Goal: Navigation & Orientation: Find specific page/section

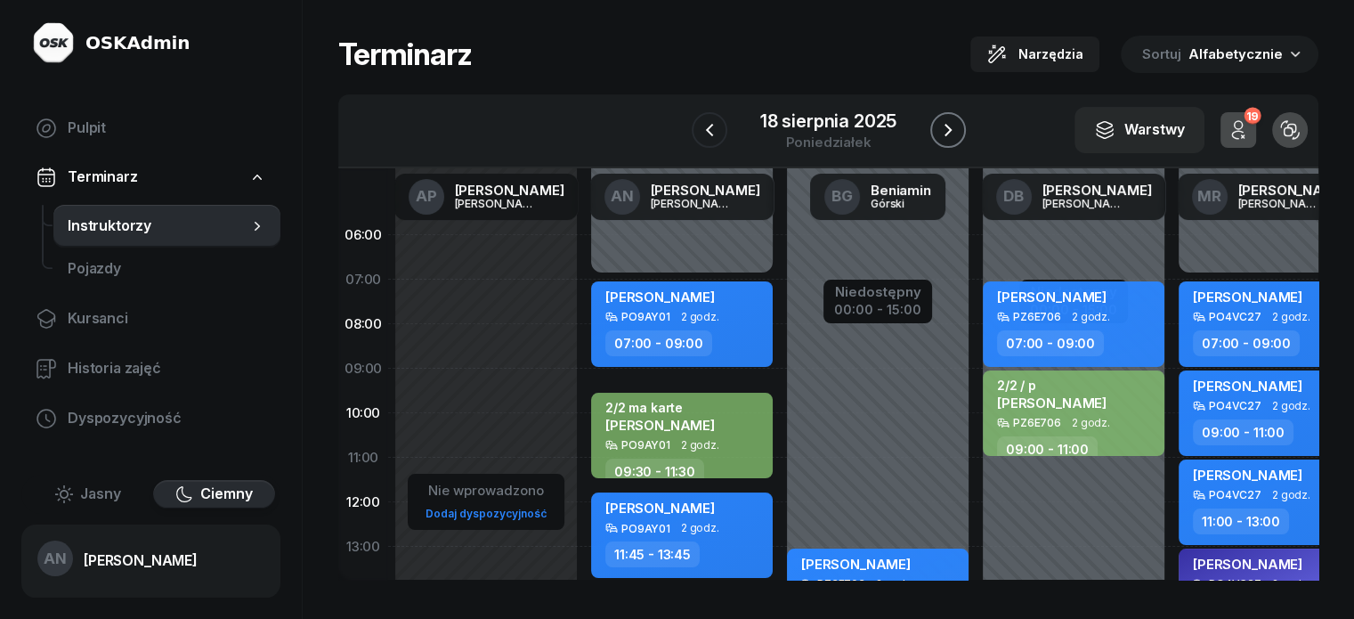
click at [959, 141] on icon "button" at bounding box center [948, 129] width 21 height 21
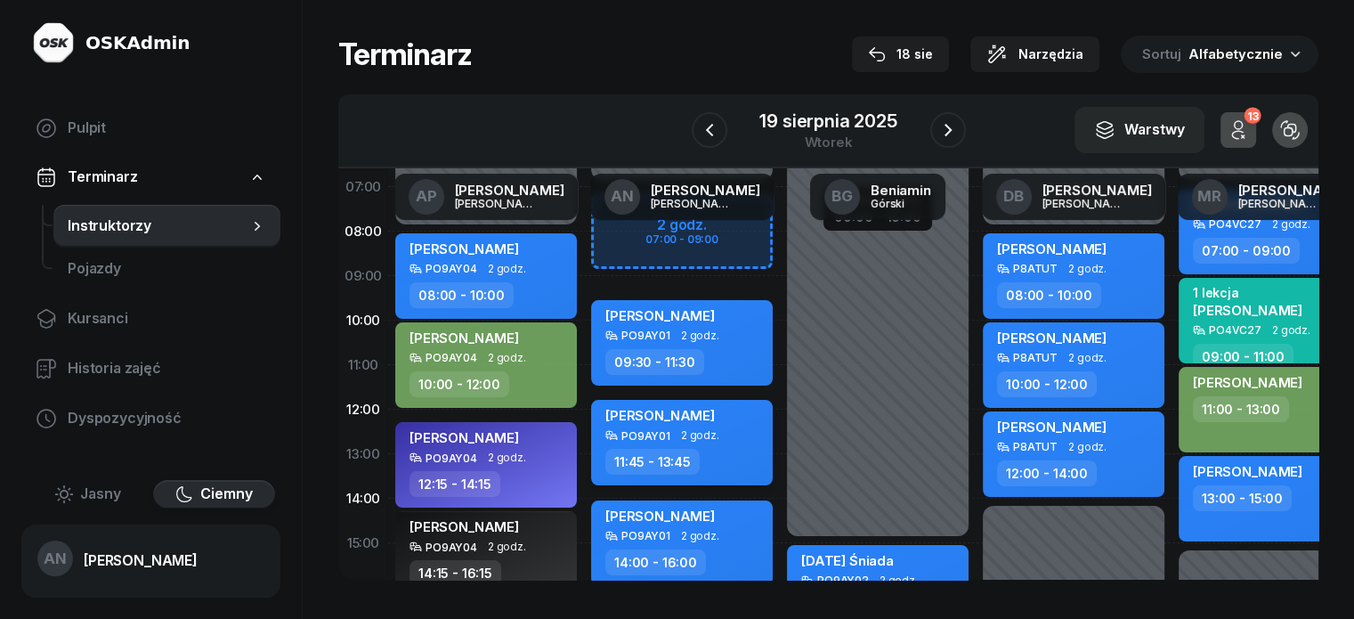
scroll to position [89, 0]
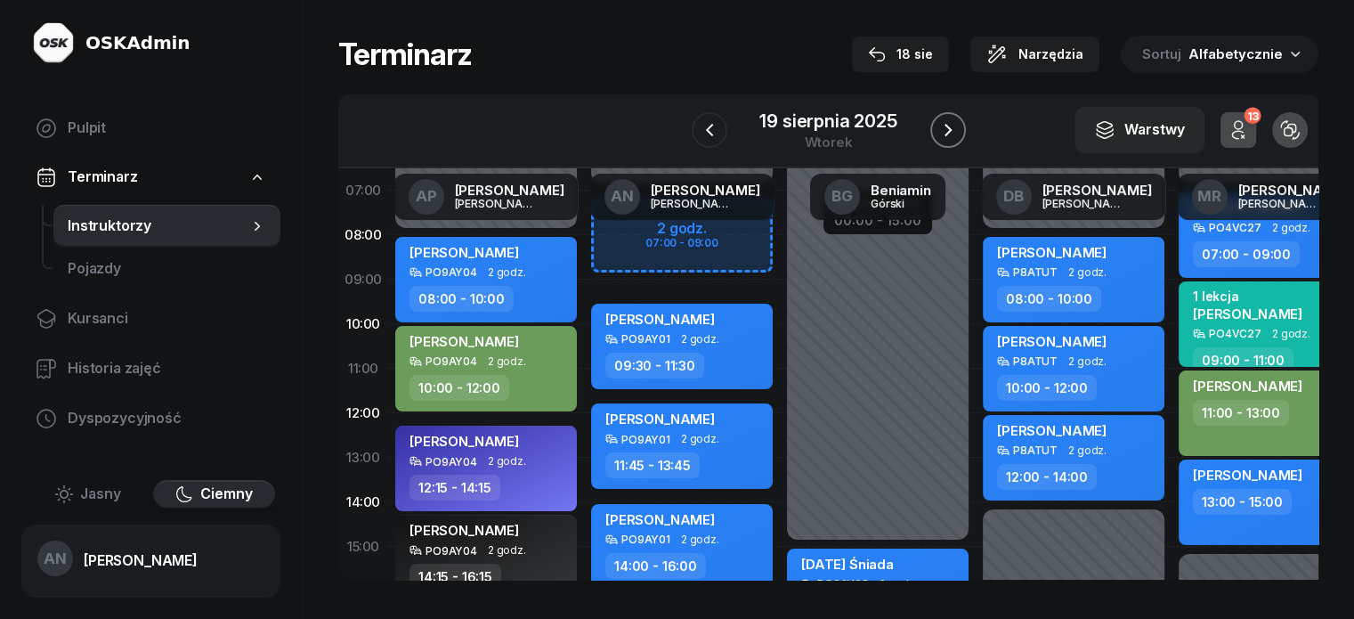
click at [959, 141] on icon "button" at bounding box center [948, 129] width 21 height 21
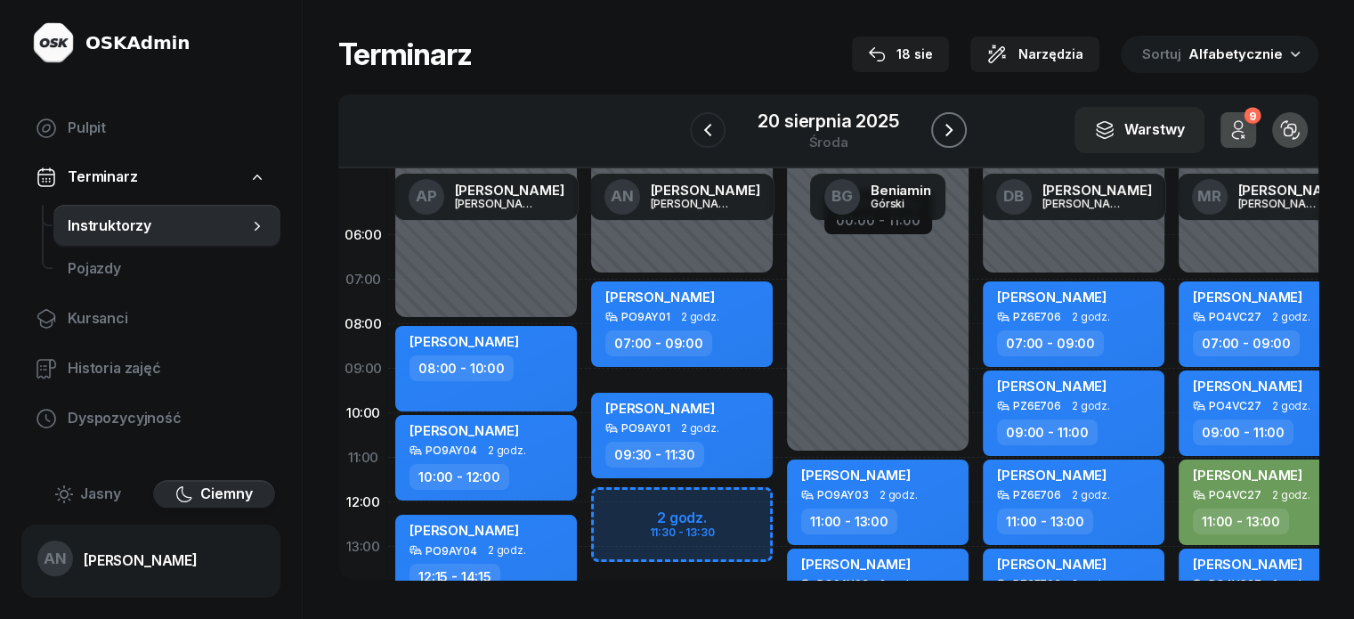
click at [956, 141] on icon "button" at bounding box center [949, 129] width 21 height 21
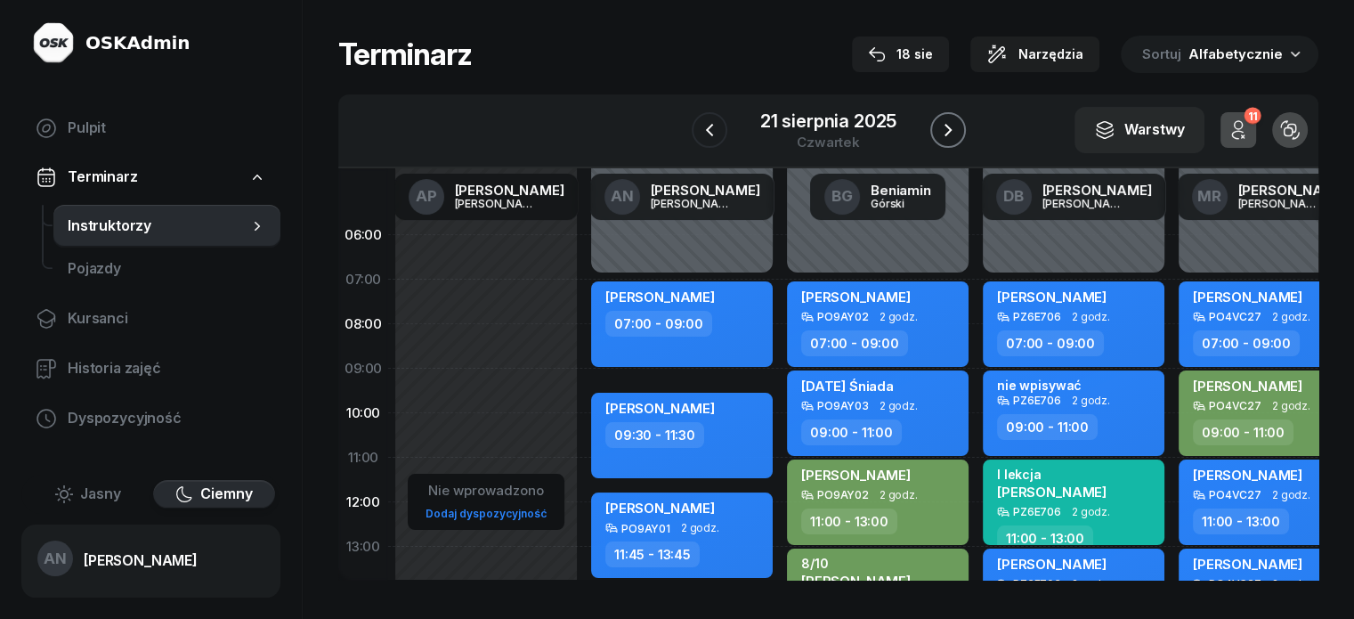
click at [957, 135] on icon "button" at bounding box center [948, 129] width 21 height 21
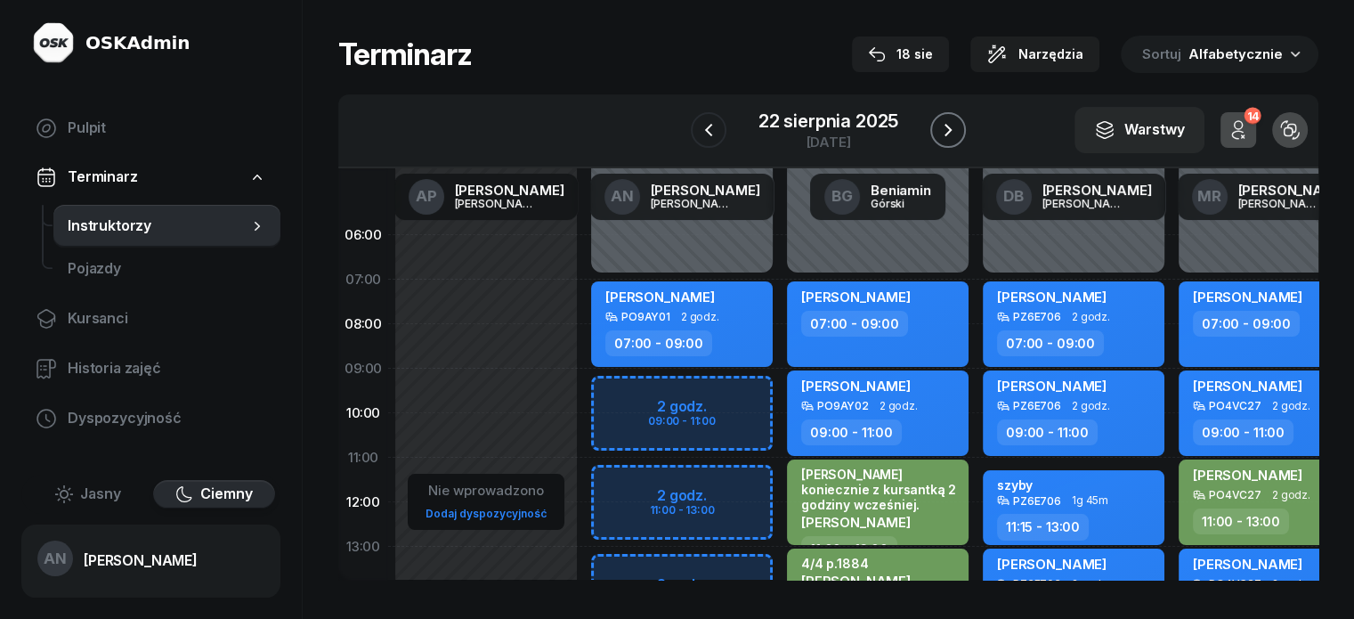
click at [959, 141] on icon "button" at bounding box center [948, 129] width 21 height 21
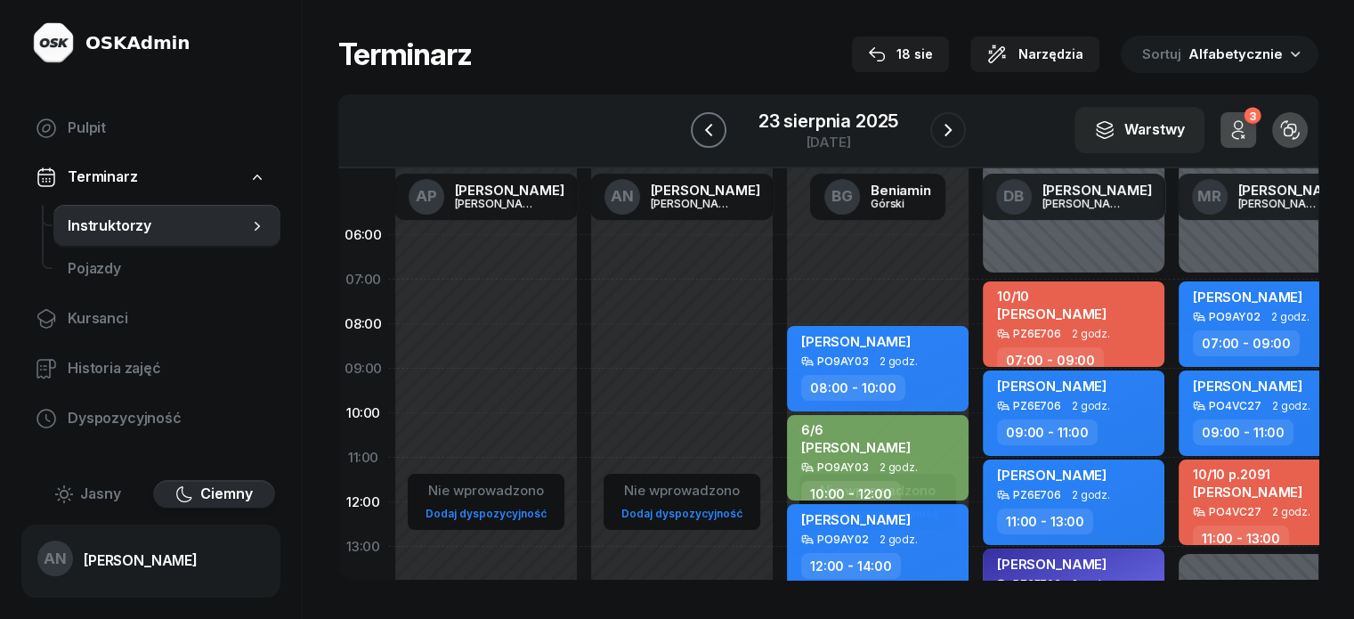
click at [698, 141] on icon "button" at bounding box center [708, 129] width 21 height 21
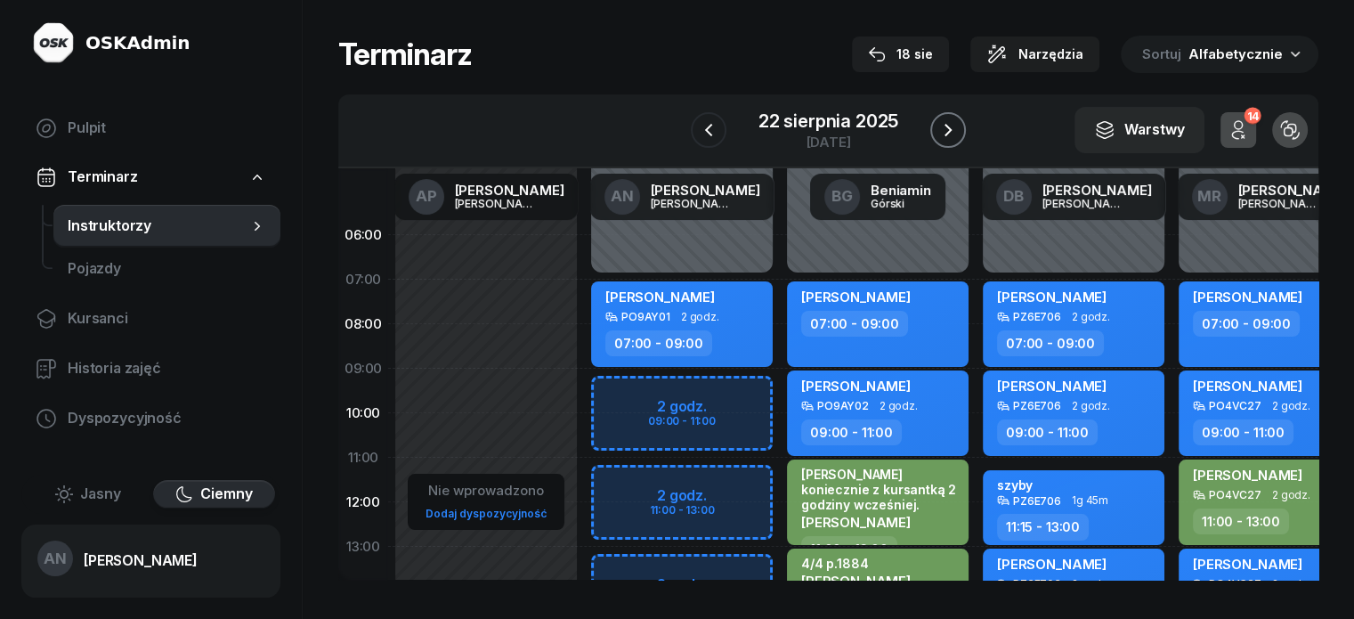
click at [947, 148] on button "button" at bounding box center [949, 130] width 36 height 36
click at [948, 148] on button "button" at bounding box center [949, 130] width 36 height 36
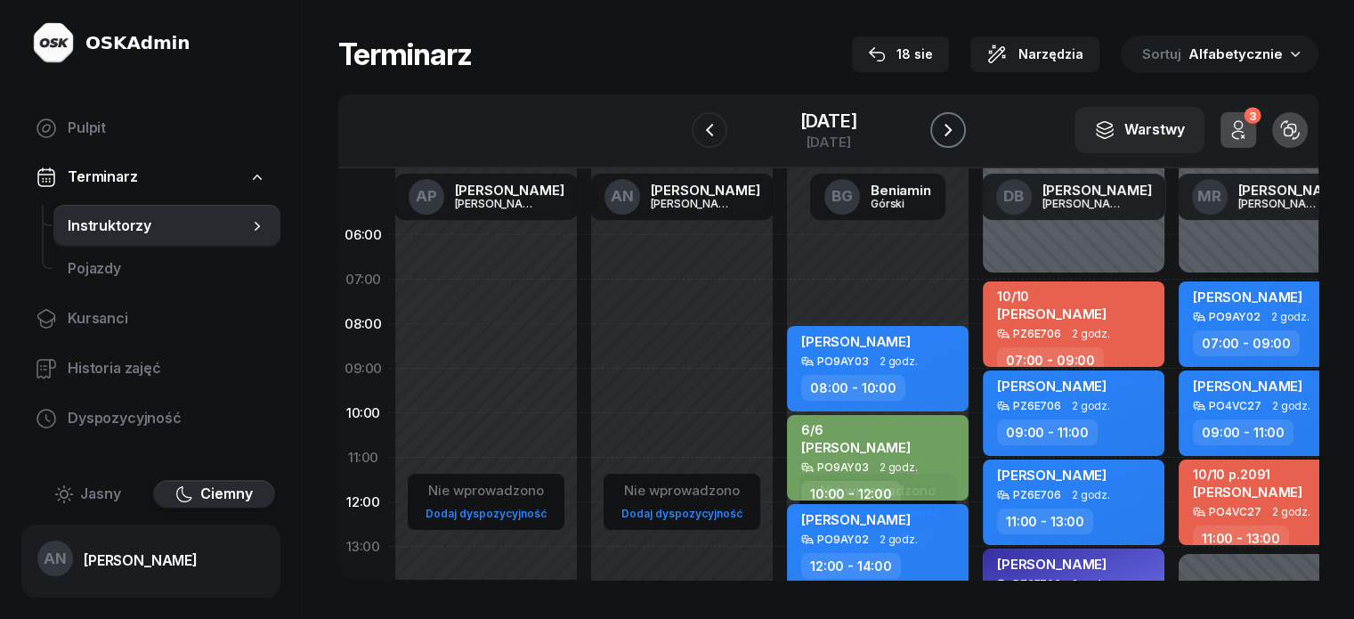
click at [952, 141] on icon "button" at bounding box center [948, 129] width 21 height 21
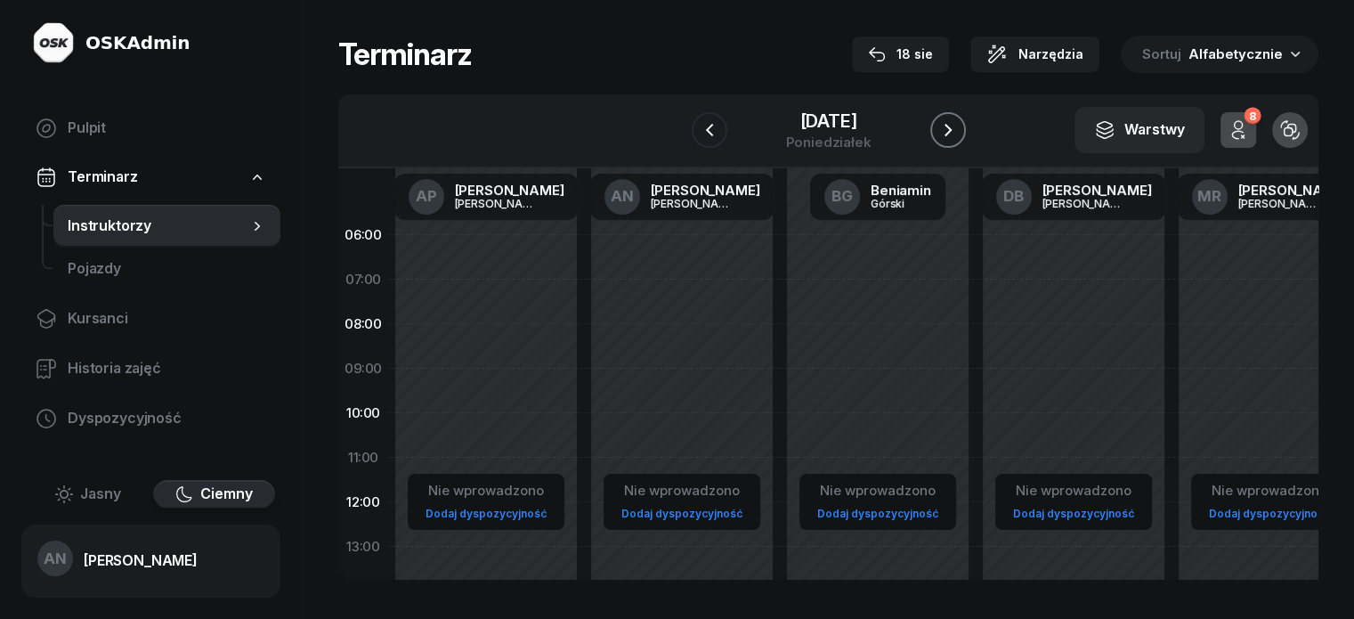
click at [952, 141] on icon "button" at bounding box center [948, 129] width 21 height 21
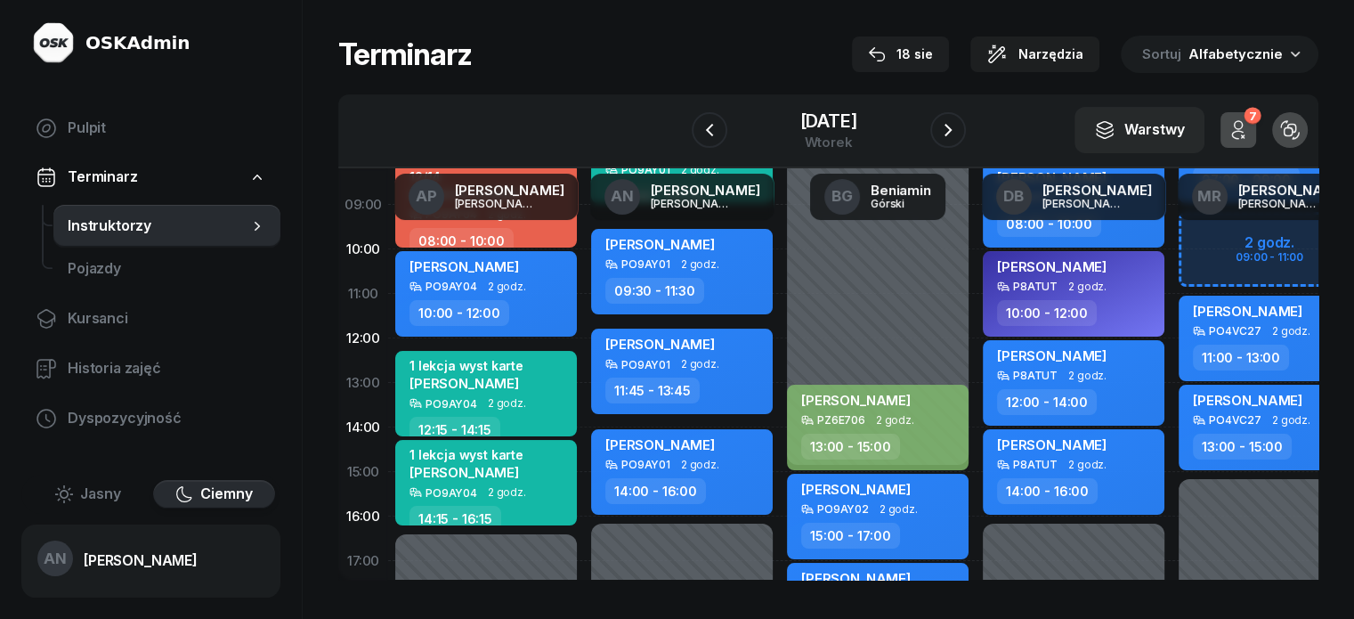
scroll to position [178, 0]
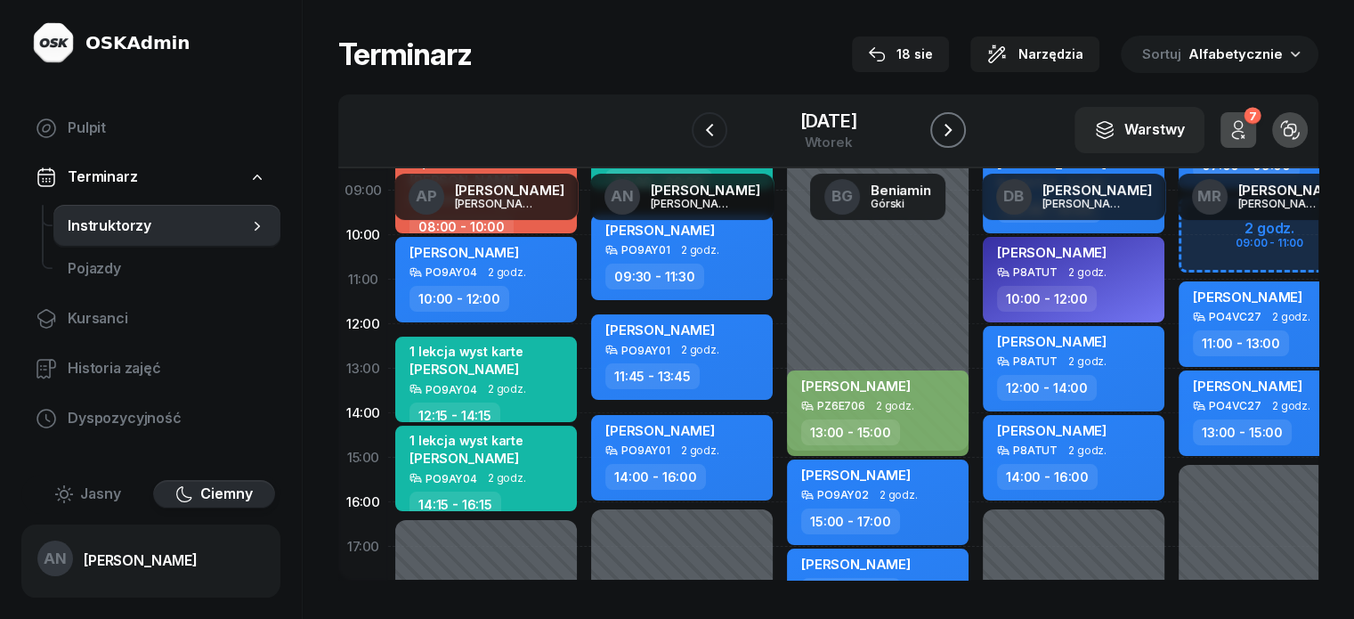
click at [958, 141] on icon "button" at bounding box center [948, 129] width 21 height 21
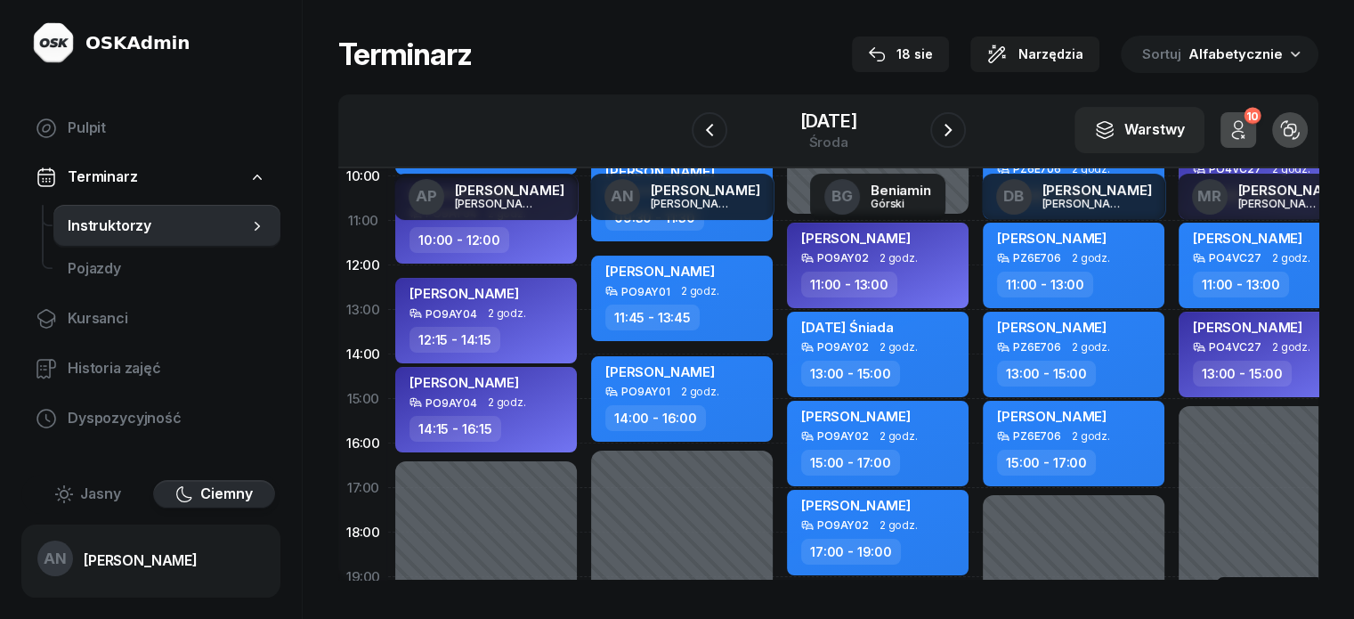
scroll to position [267, 0]
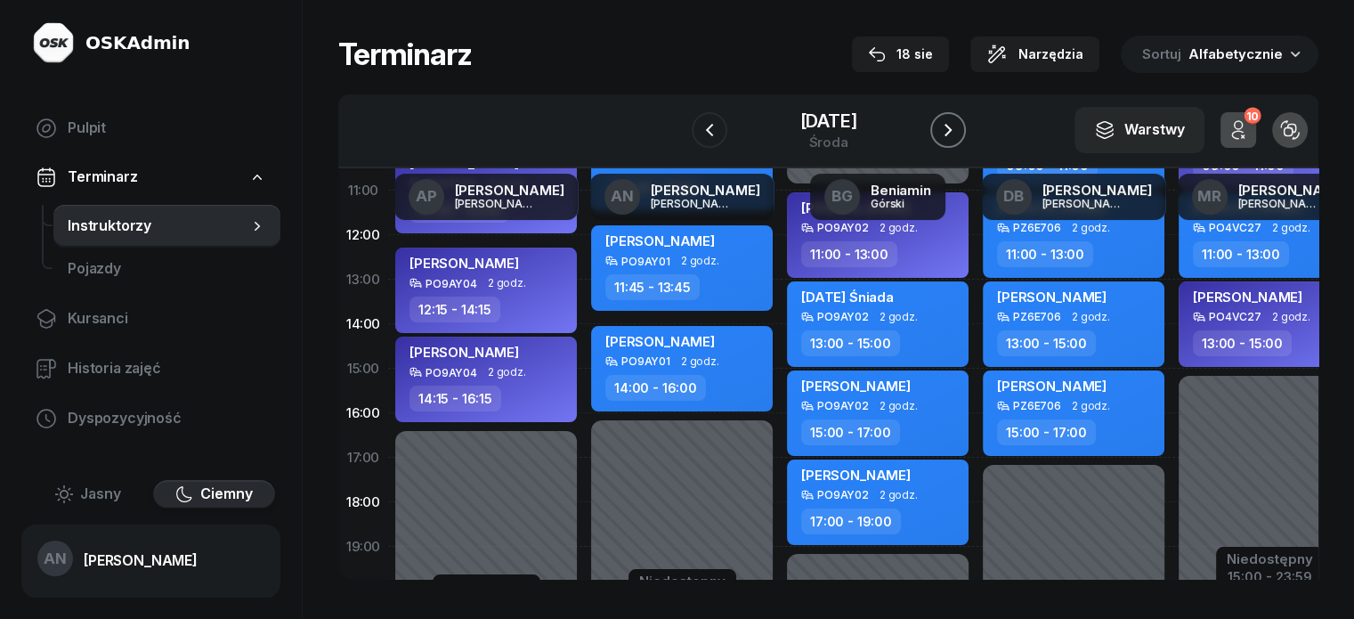
click at [966, 148] on button "button" at bounding box center [949, 130] width 36 height 36
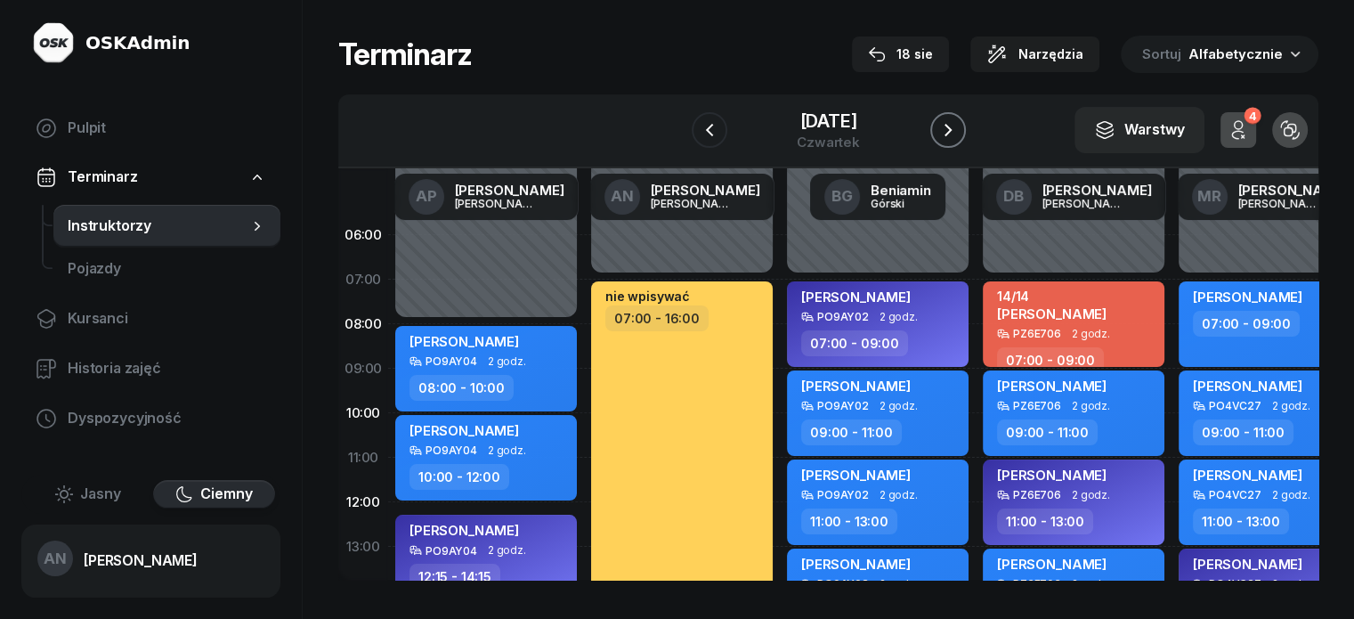
click at [958, 131] on button "button" at bounding box center [949, 130] width 36 height 36
click at [959, 131] on icon "button" at bounding box center [948, 129] width 21 height 21
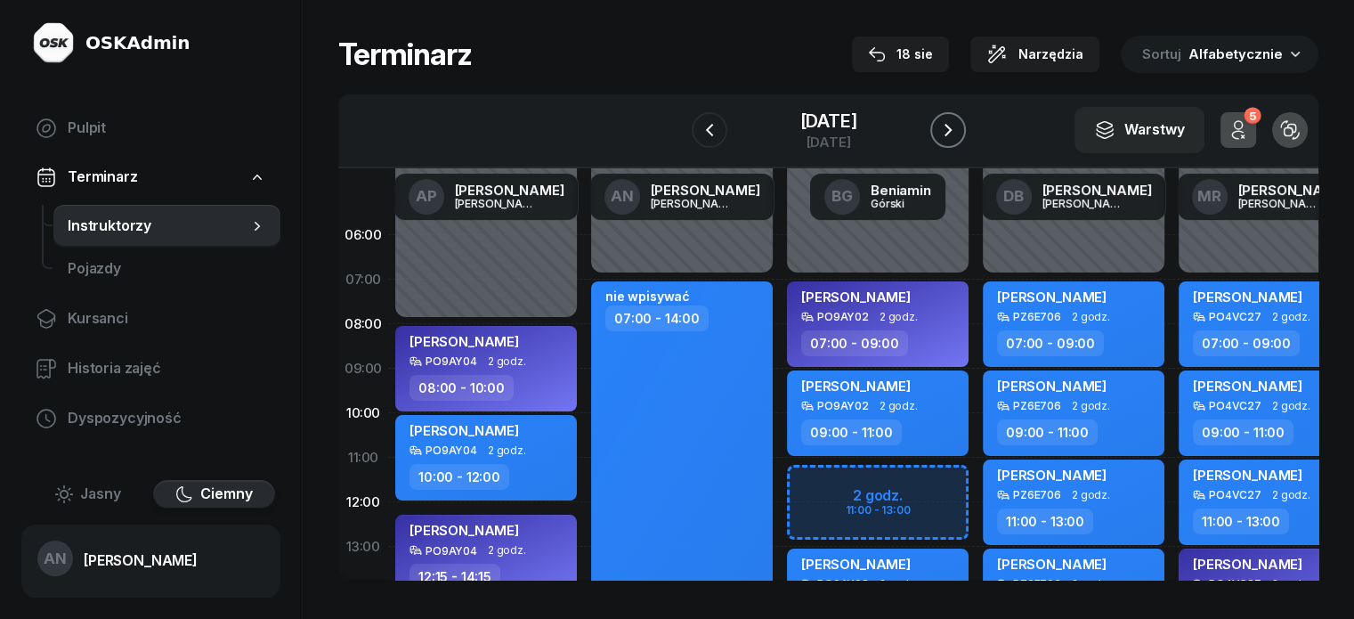
click at [959, 131] on icon "button" at bounding box center [948, 129] width 21 height 21
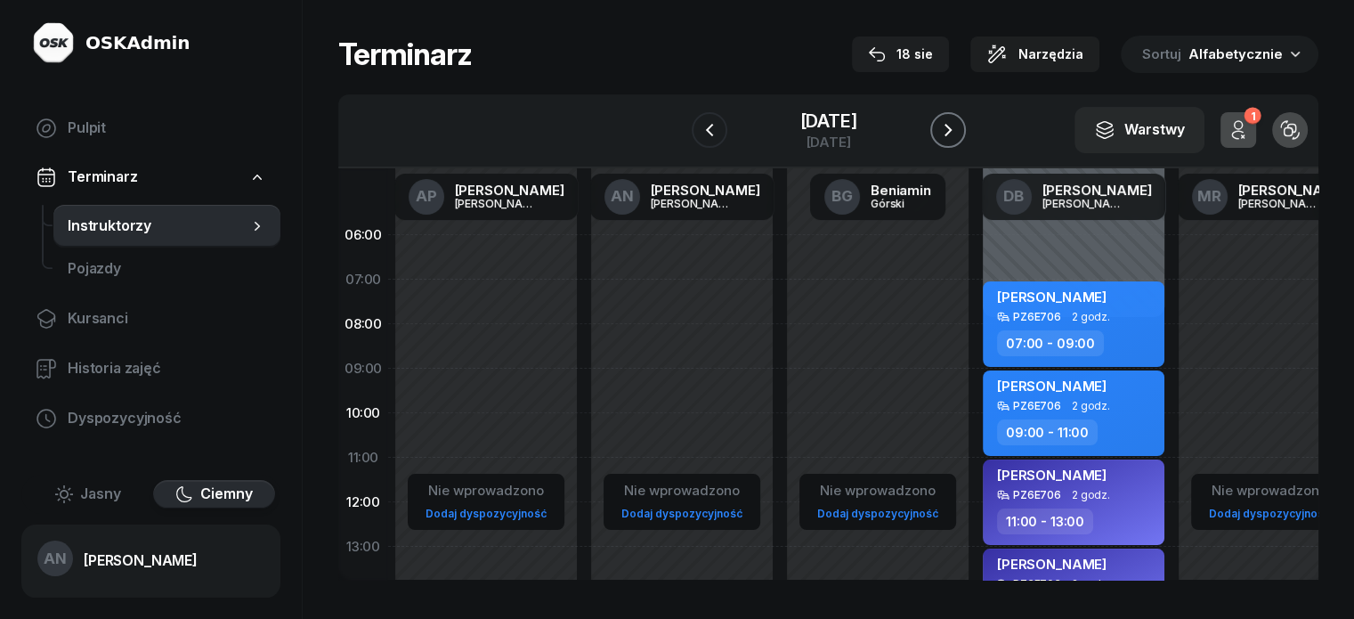
click at [959, 131] on icon "button" at bounding box center [948, 129] width 21 height 21
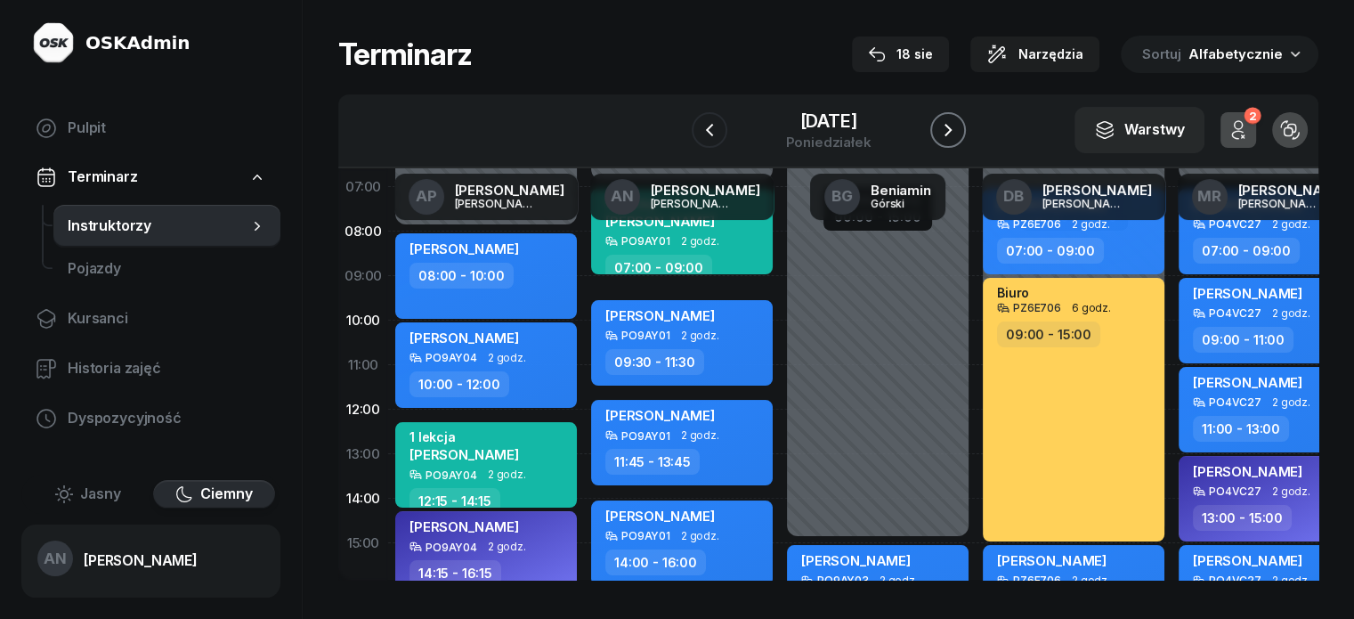
scroll to position [89, 0]
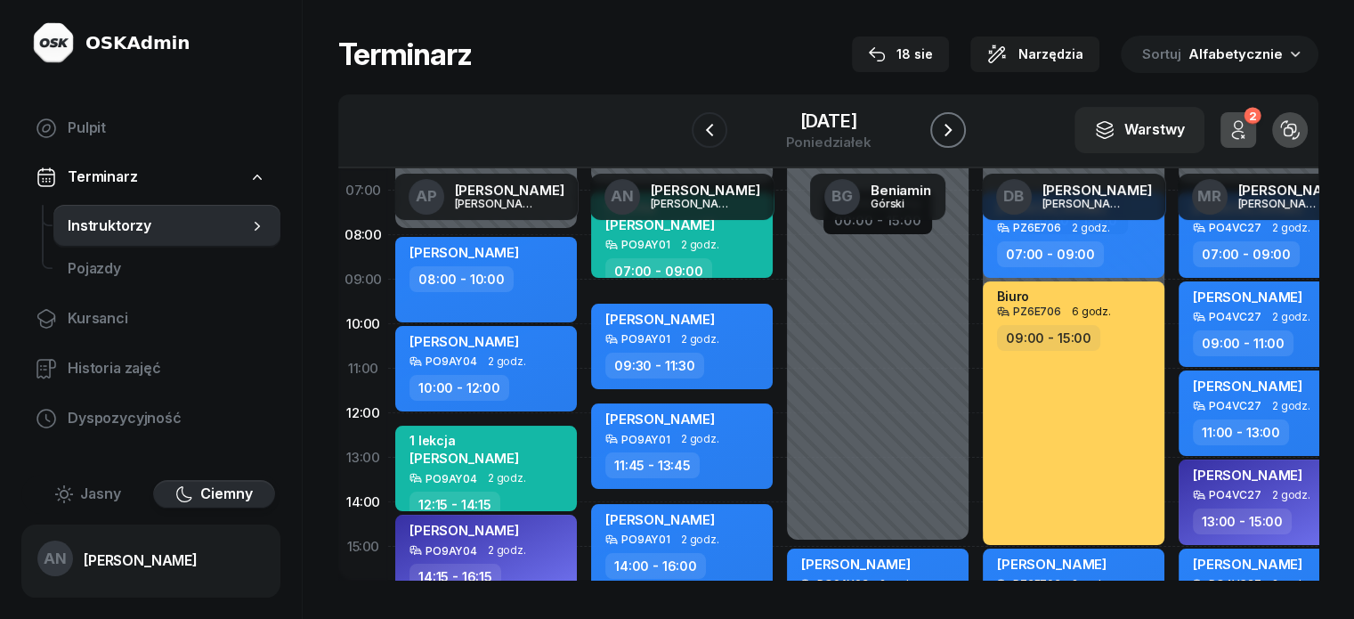
click at [959, 141] on icon "button" at bounding box center [948, 129] width 21 height 21
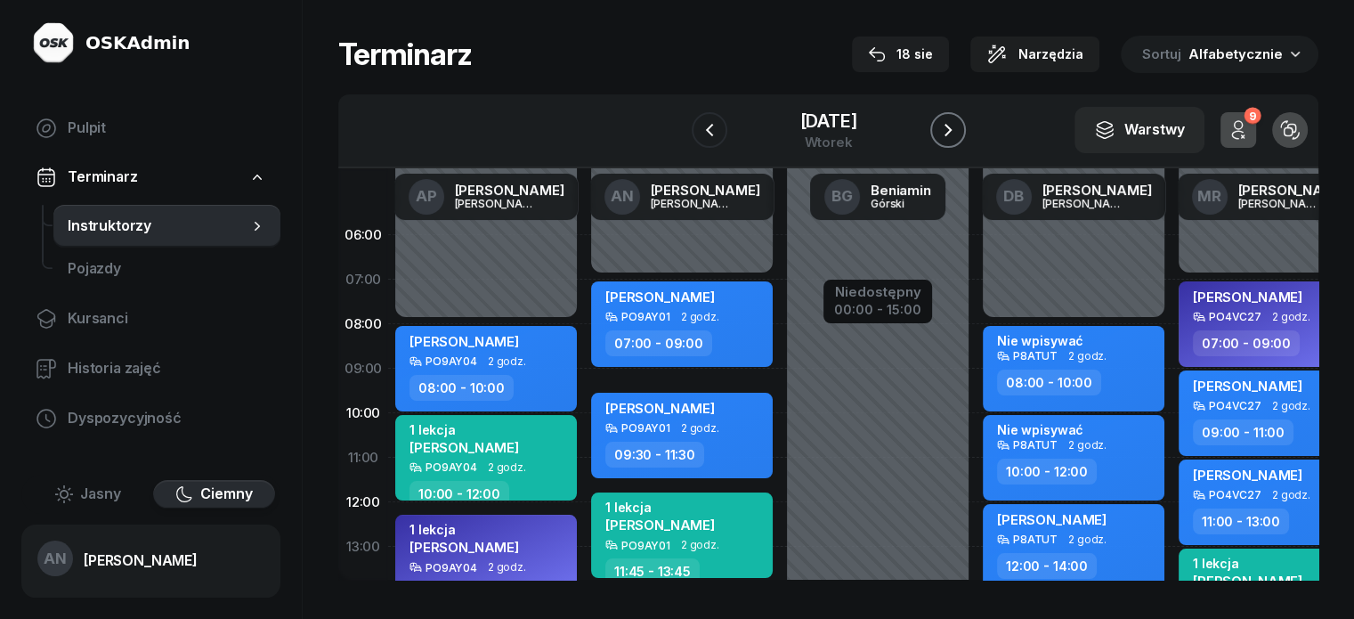
click at [955, 141] on icon "button" at bounding box center [948, 129] width 21 height 21
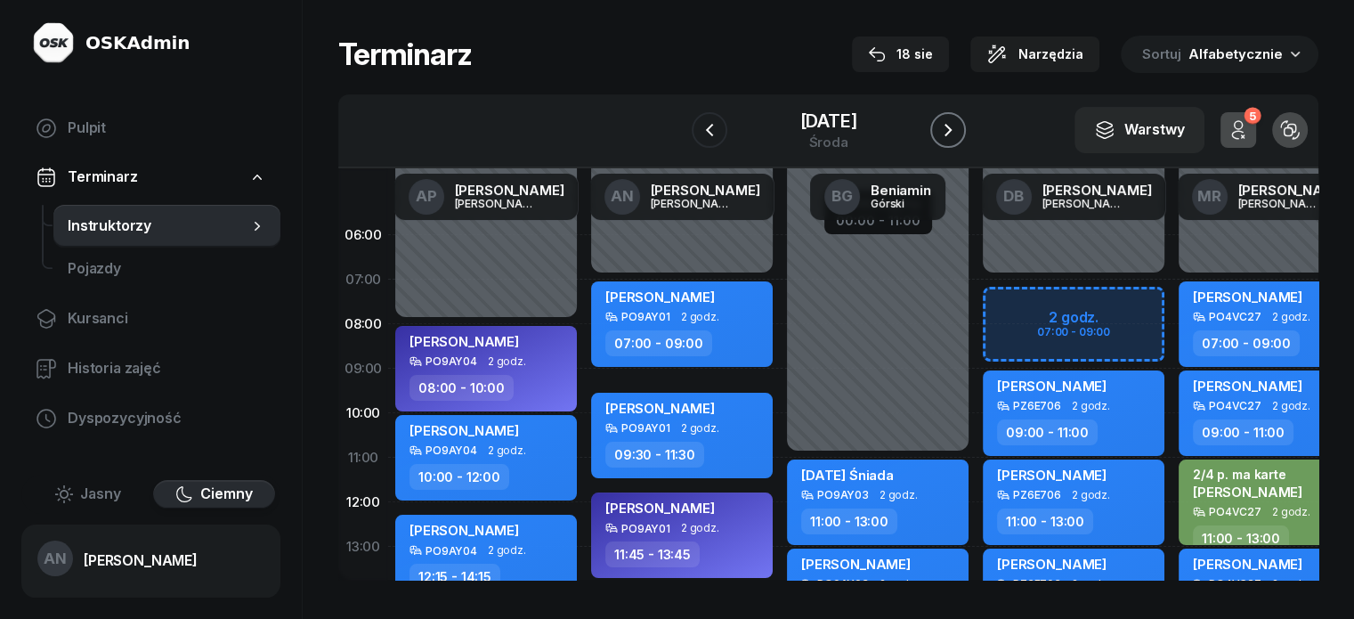
click at [959, 134] on icon "button" at bounding box center [948, 129] width 21 height 21
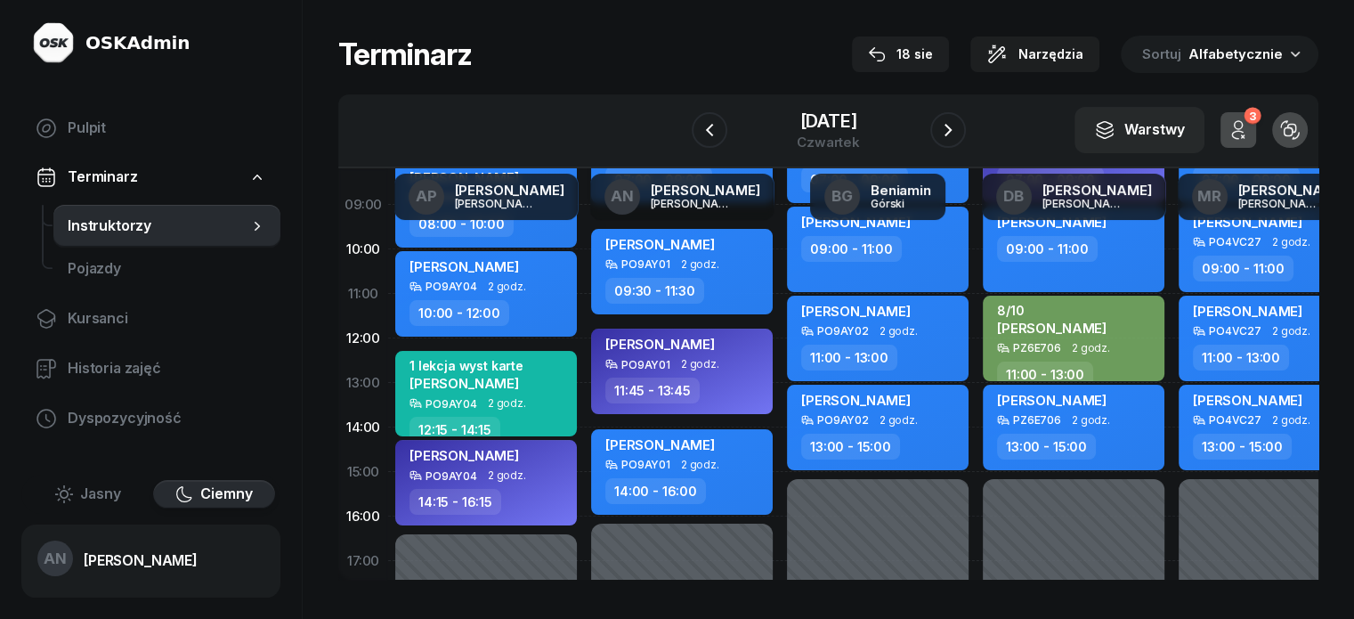
scroll to position [178, 0]
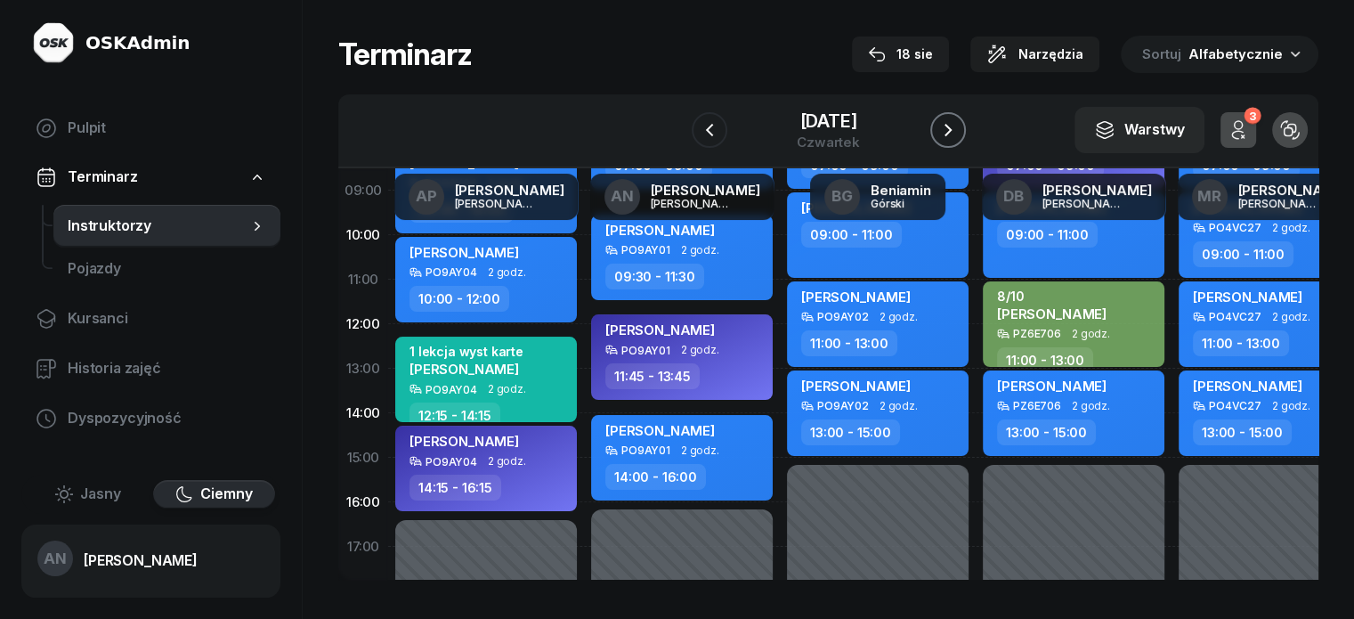
click at [959, 141] on icon "button" at bounding box center [948, 129] width 21 height 21
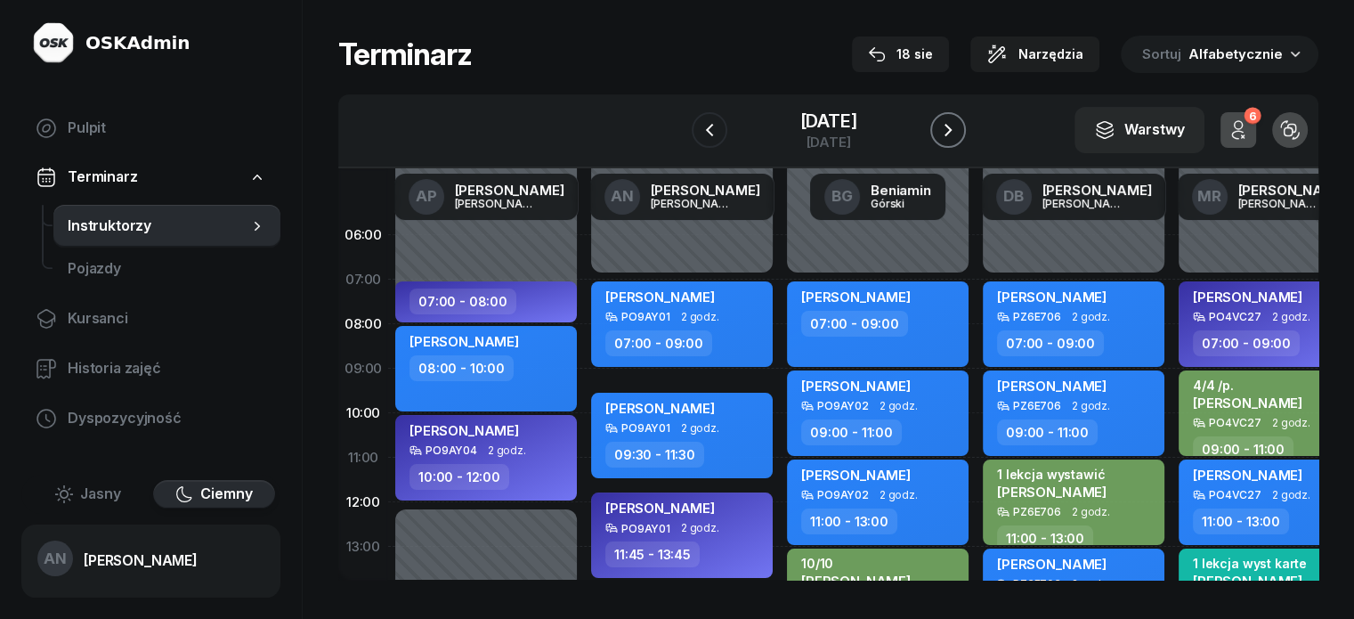
click at [959, 140] on icon "button" at bounding box center [948, 129] width 21 height 21
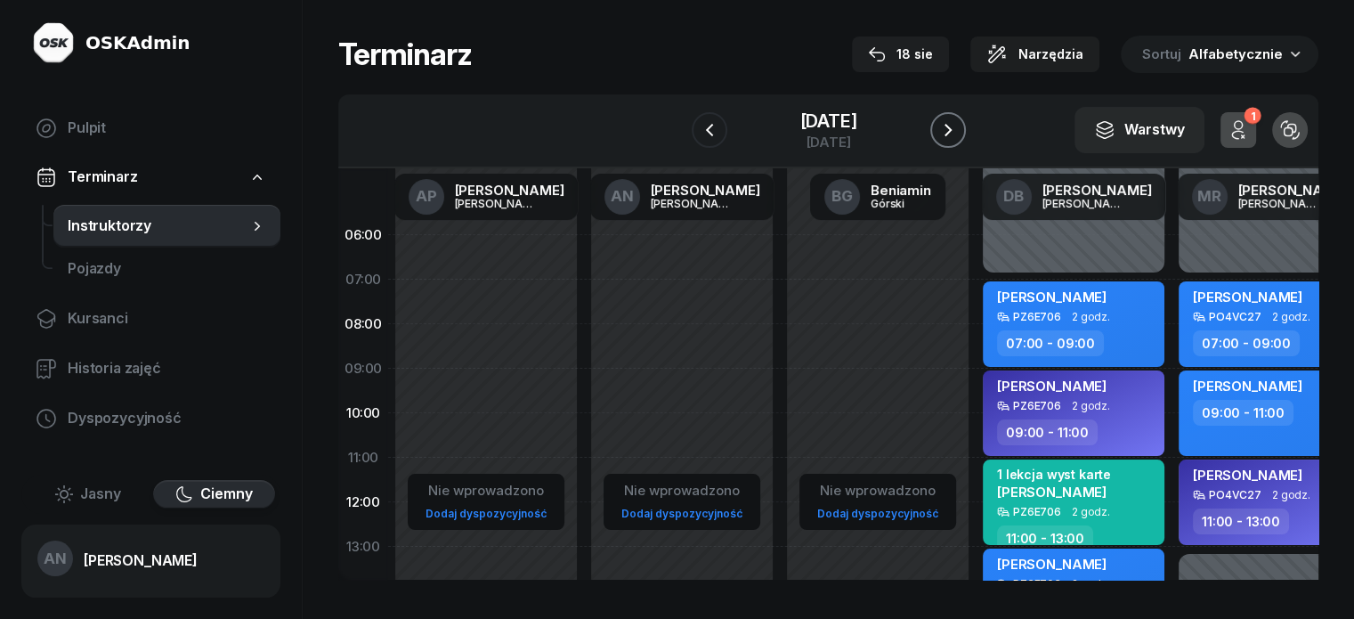
click at [959, 141] on icon "button" at bounding box center [948, 129] width 21 height 21
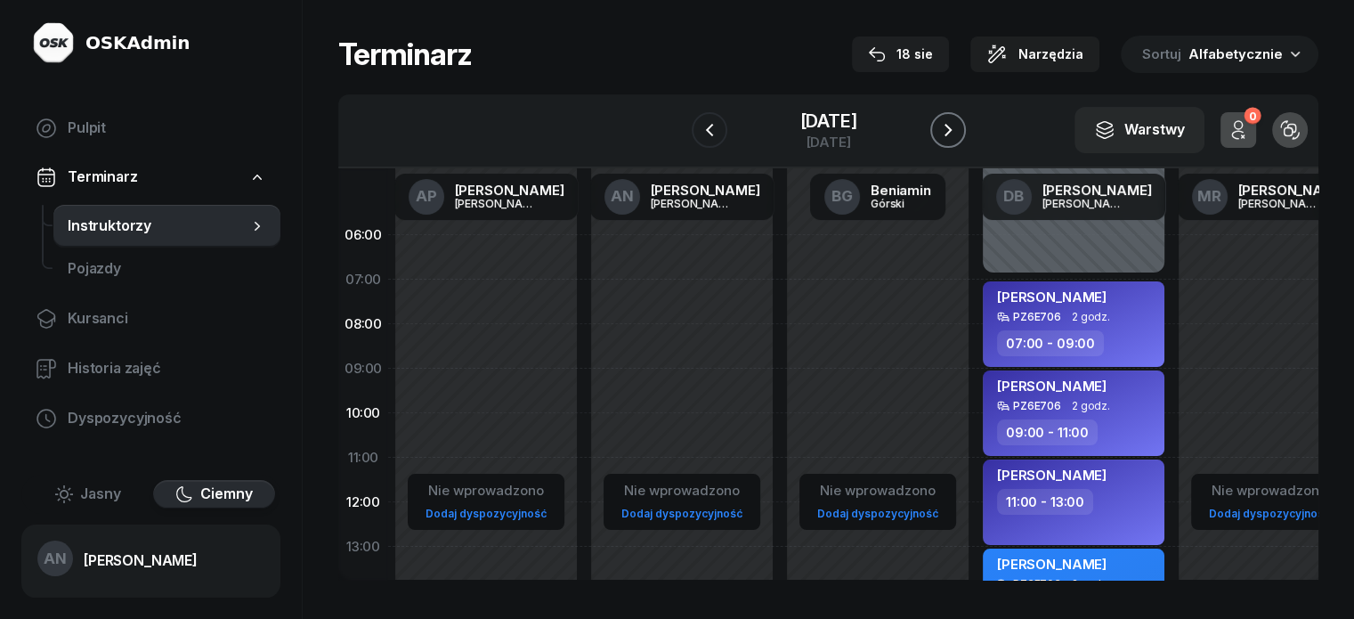
click at [959, 141] on icon "button" at bounding box center [948, 129] width 21 height 21
